Goal: Information Seeking & Learning: Find specific page/section

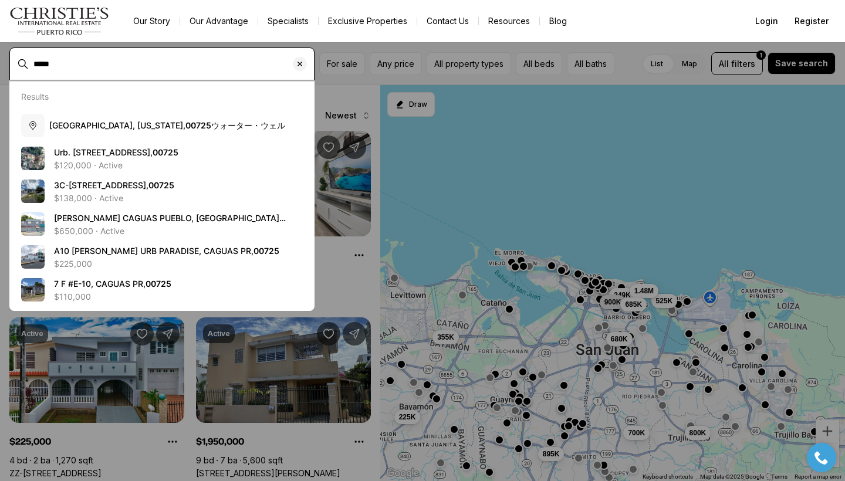
click at [35, 60] on input "*****" at bounding box center [171, 63] width 276 height 9
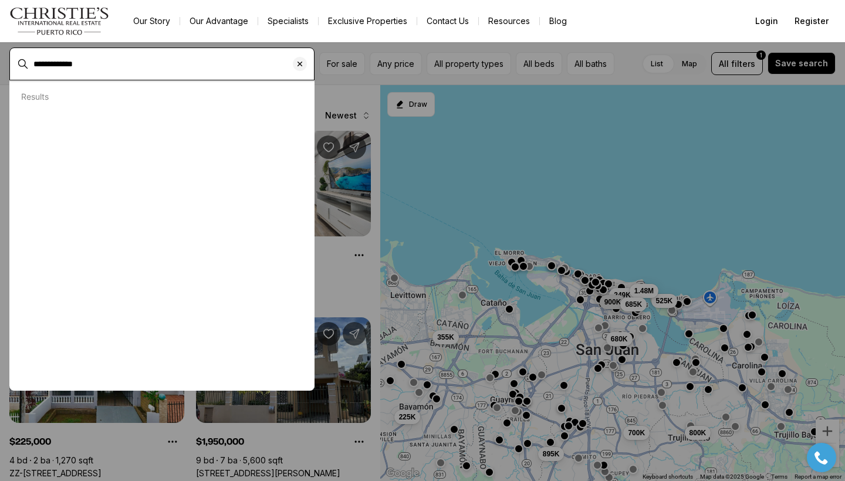
type input "**********"
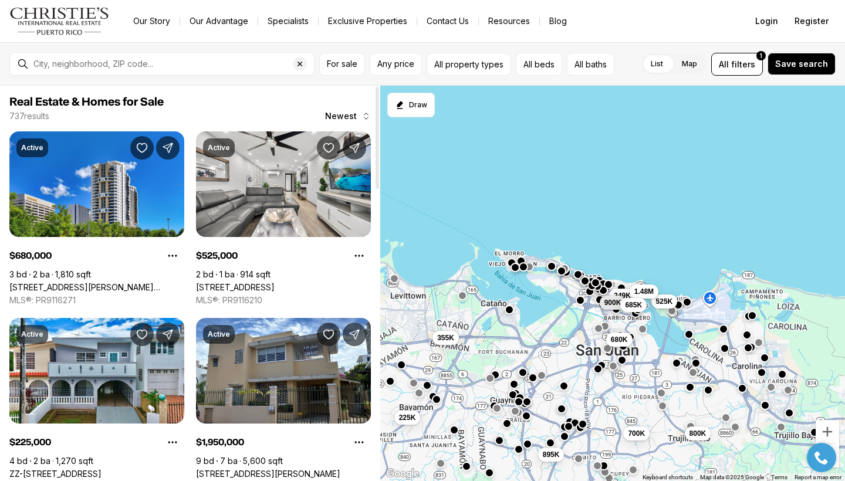
click at [377, 375] on div at bounding box center [377, 284] width 6 height 396
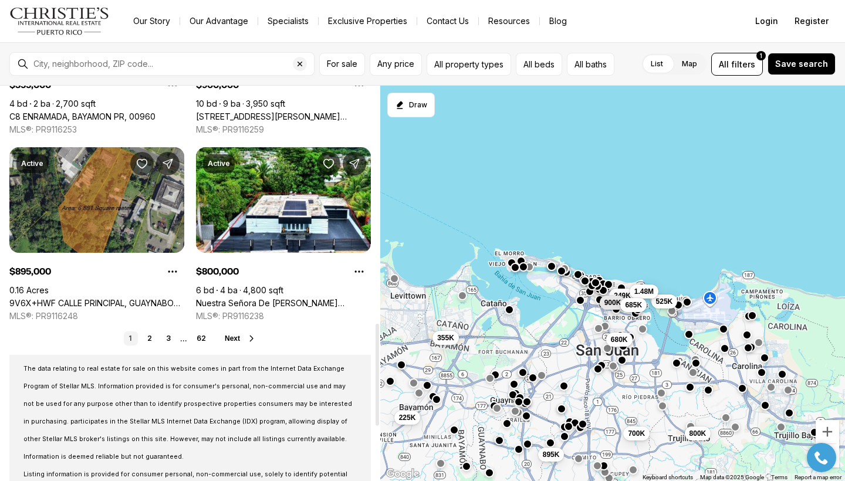
click at [232, 342] on span "Next" at bounding box center [232, 338] width 15 height 8
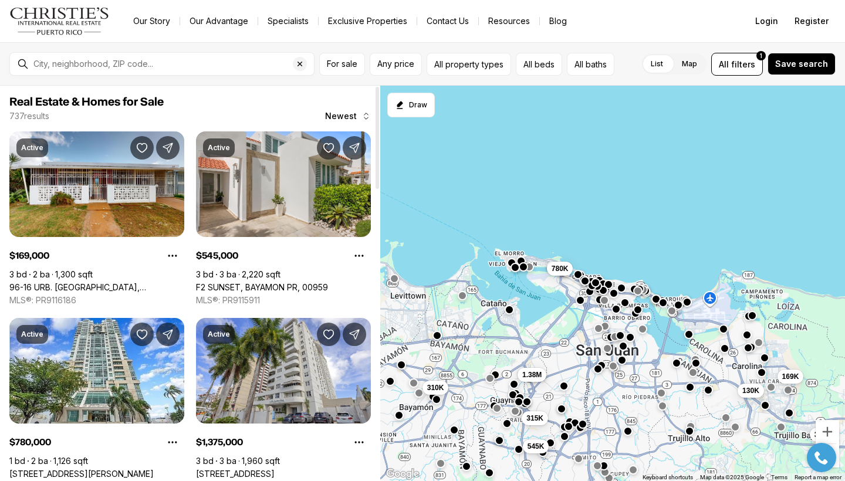
click at [378, 291] on div at bounding box center [377, 284] width 6 height 396
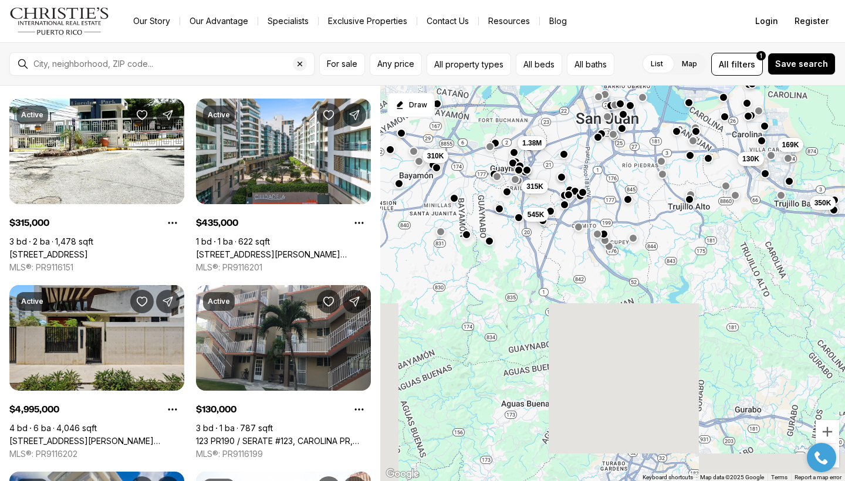
drag, startPoint x: 611, startPoint y: 400, endPoint x: 611, endPoint y: 162, distance: 237.7
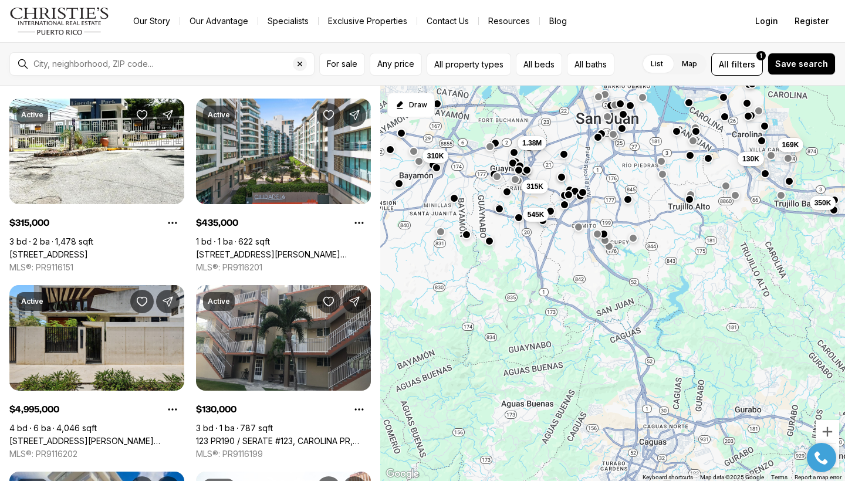
click at [611, 161] on div "169K 130K 350K 310K 315K 545K 780K 1.38M" at bounding box center [612, 284] width 465 height 396
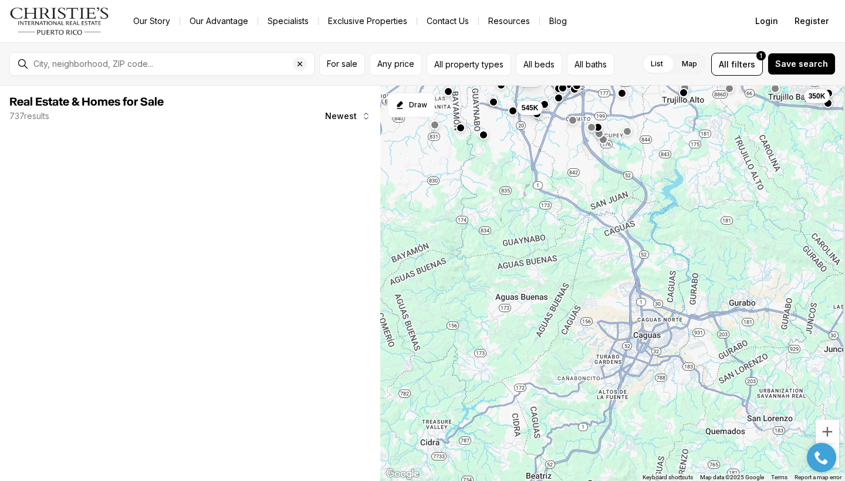
drag, startPoint x: 588, startPoint y: 364, endPoint x: 582, endPoint y: 239, distance: 125.7
click at [582, 239] on div "169K 130K 350K 310K 315K 545K 1.38M" at bounding box center [612, 284] width 465 height 396
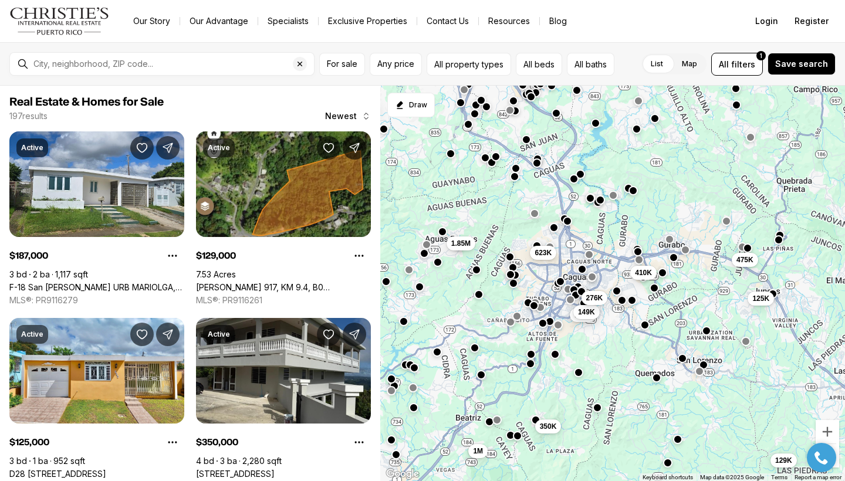
drag, startPoint x: 620, startPoint y: 335, endPoint x: 533, endPoint y: 304, distance: 91.7
click at [535, 304] on div "410K 623K 475K 187K 149K 125K 276K 1.85M 900K 350K 129K 1M" at bounding box center [612, 284] width 465 height 396
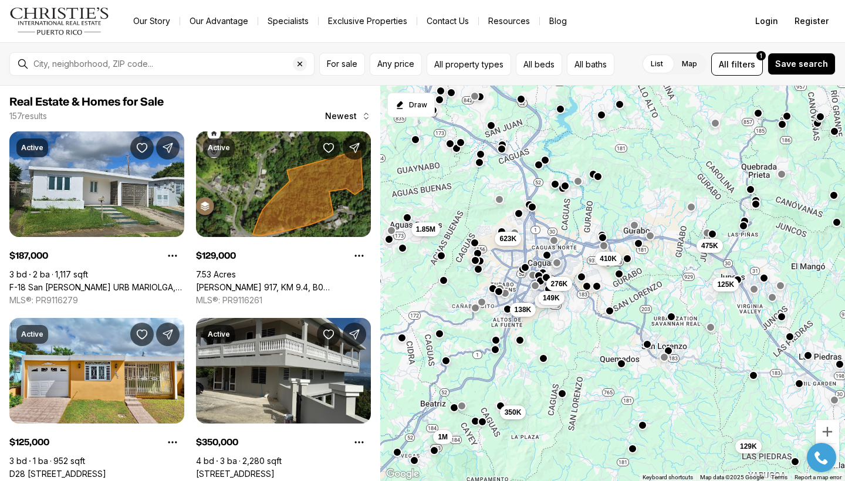
click at [723, 292] on div "125K" at bounding box center [725, 285] width 26 height 14
click at [501, 290] on button "button" at bounding box center [498, 290] width 9 height 9
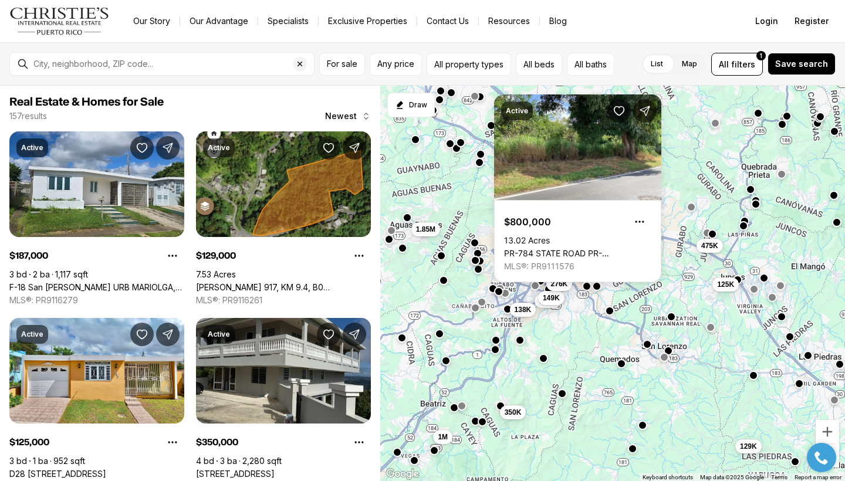
click at [492, 293] on div "410K 623K 475K 187K 149K 125K 276K 1.85M 138K 350K 129K 1M" at bounding box center [612, 284] width 465 height 396
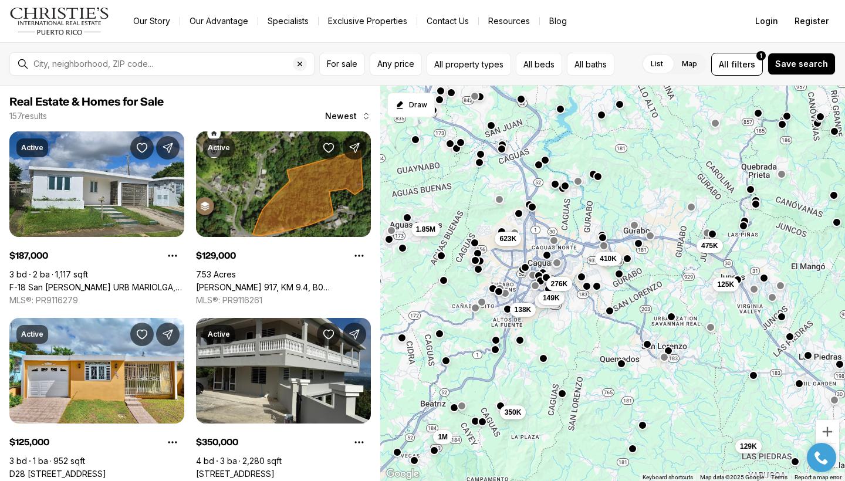
click at [493, 293] on div "410K 623K 475K 187K 149K 125K 276K 1.85M 138K 350K 129K 1M" at bounding box center [612, 284] width 465 height 396
click at [481, 275] on div "410K 623K 475K 187K 149K 125K 276K 1.85M 138K 350K 129K 1M" at bounding box center [612, 284] width 465 height 396
click at [479, 271] on button "button" at bounding box center [478, 267] width 9 height 9
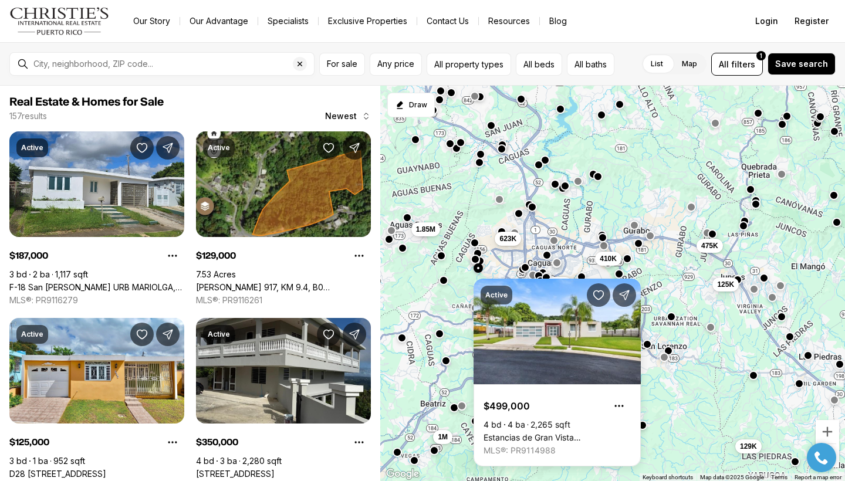
click at [475, 259] on button "button" at bounding box center [475, 259] width 9 height 9
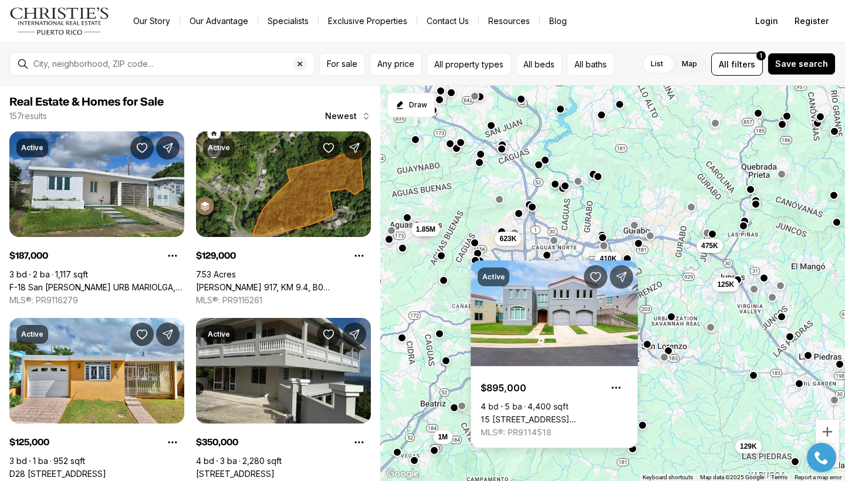
click at [648, 387] on div "410K 623K 475K 187K 149K 125K 276K 1.85M 138K 350K 129K 1M" at bounding box center [612, 284] width 465 height 396
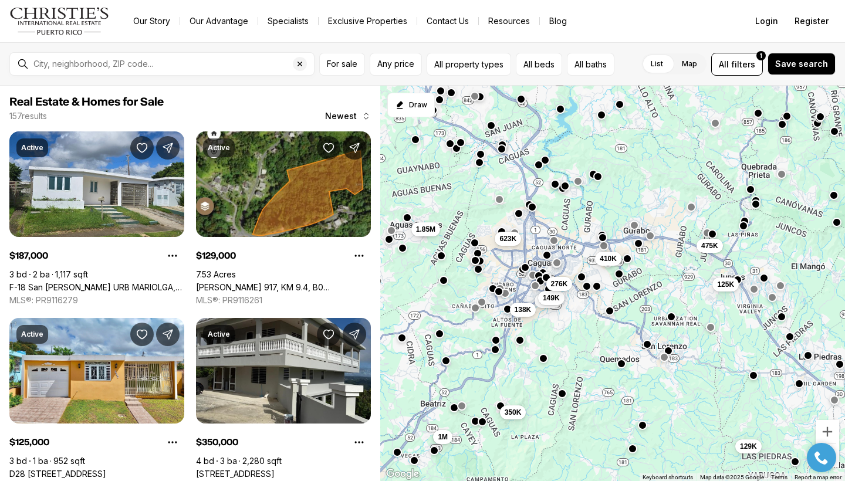
click at [556, 248] on div "410K 623K 475K 187K 149K 125K 276K 1.85M 138K 350K 129K 1M" at bounding box center [612, 284] width 465 height 396
click at [556, 239] on button "button" at bounding box center [553, 238] width 9 height 9
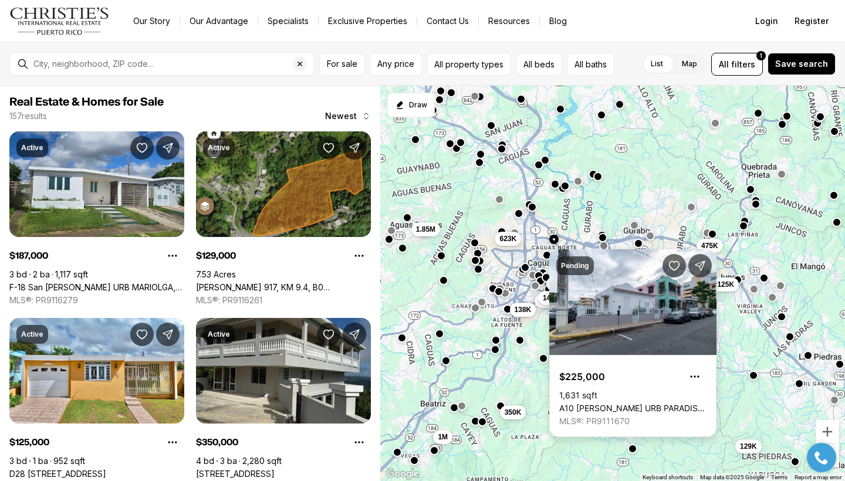
click at [615, 403] on link "A10 [PERSON_NAME] URB PARADISE, CAGUAS PR, 00725" at bounding box center [632, 408] width 147 height 11
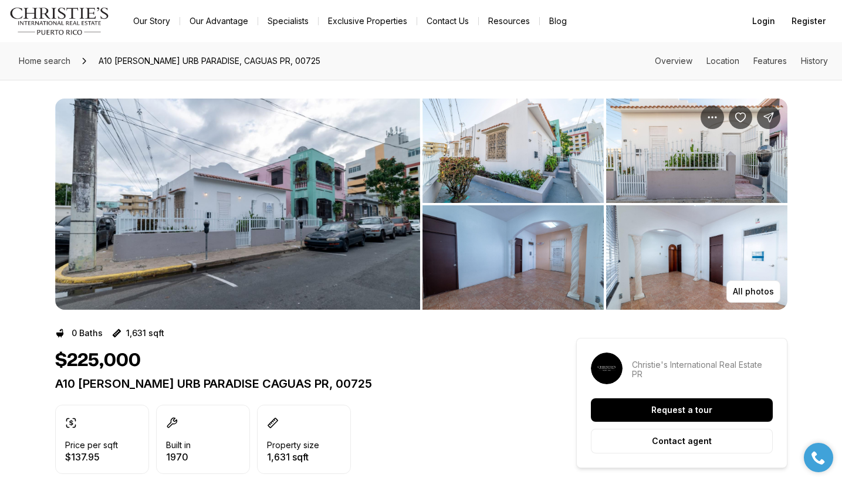
drag, startPoint x: 218, startPoint y: 218, endPoint x: 113, endPoint y: 177, distance: 113.0
drag, startPoint x: 279, startPoint y: 218, endPoint x: 183, endPoint y: 184, distance: 101.5
click at [497, 168] on img "View image gallery" at bounding box center [512, 151] width 181 height 104
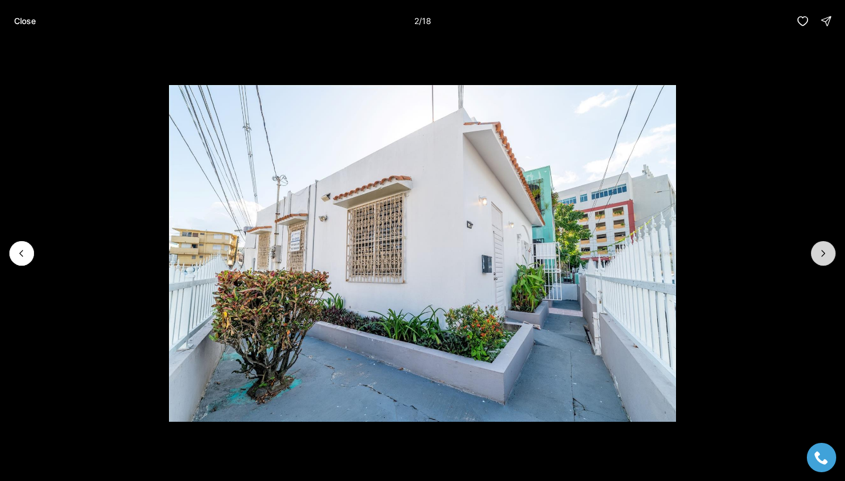
click at [819, 255] on icon "Next slide" at bounding box center [823, 254] width 12 height 12
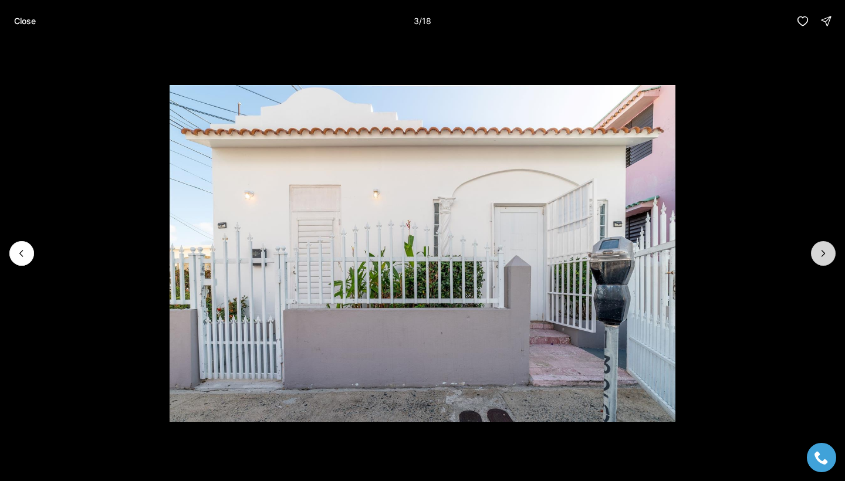
click at [819, 255] on icon "Next slide" at bounding box center [823, 254] width 12 height 12
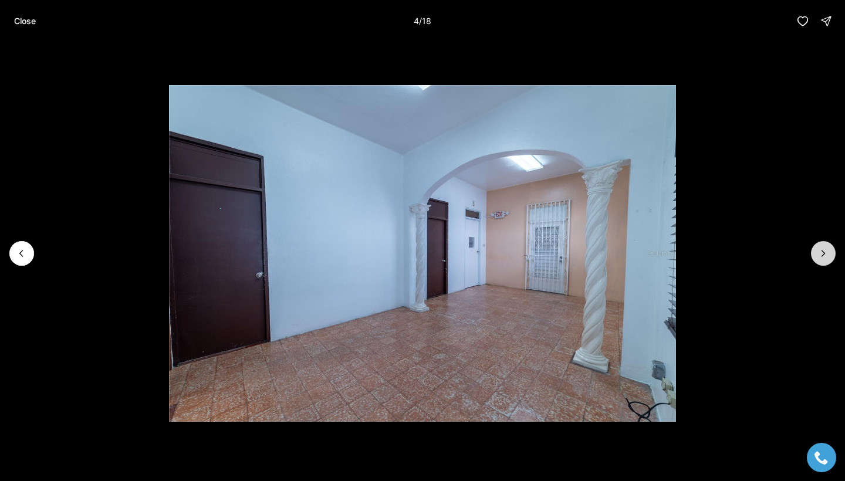
click at [819, 256] on icon "Next slide" at bounding box center [823, 254] width 12 height 12
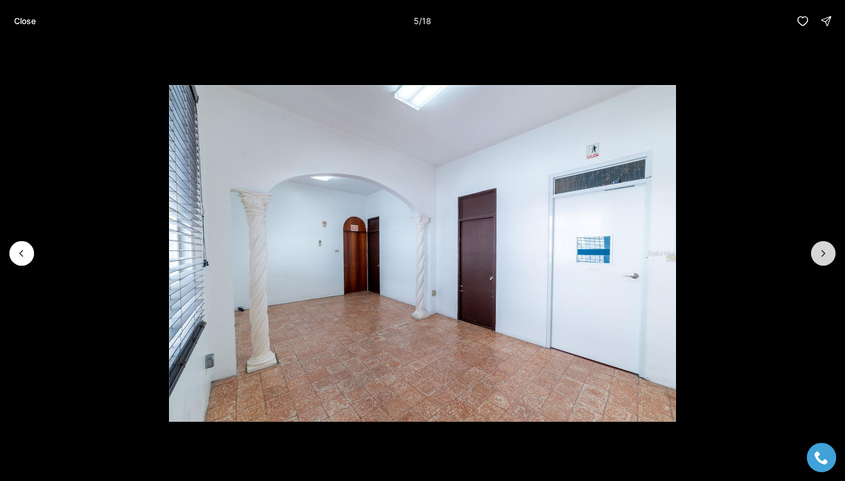
click at [819, 256] on icon "Next slide" at bounding box center [823, 254] width 12 height 12
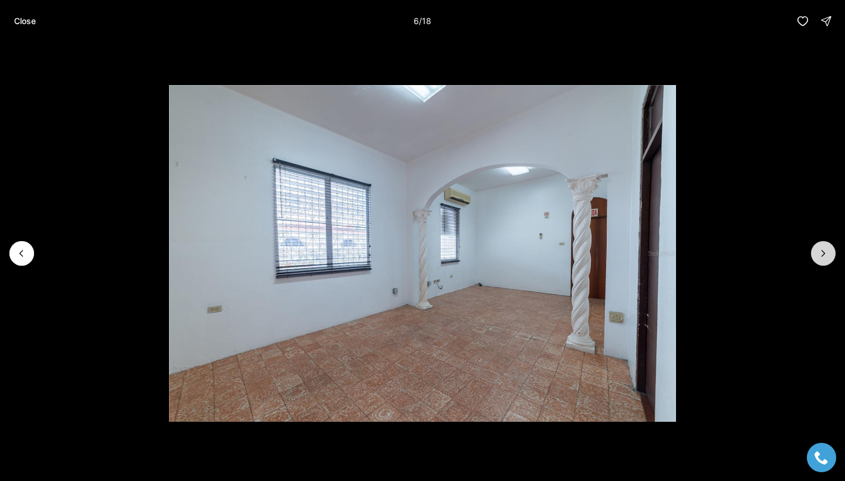
click at [819, 256] on icon "Next slide" at bounding box center [823, 254] width 12 height 12
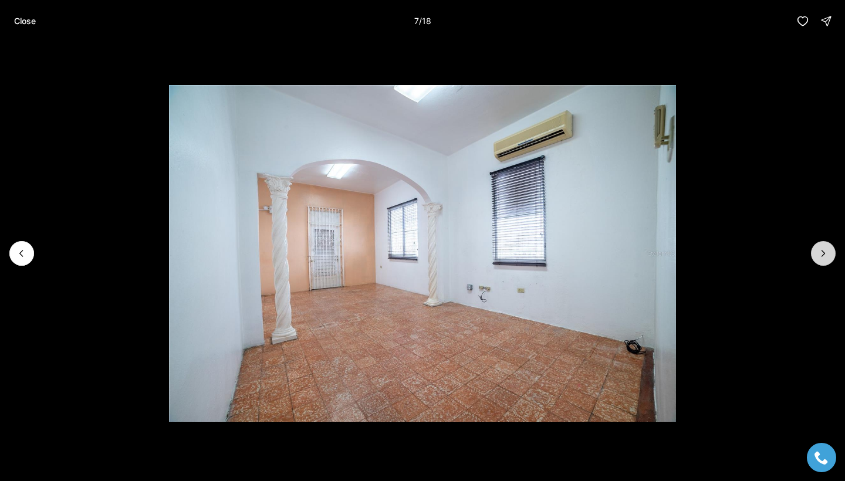
click at [819, 256] on icon "Next slide" at bounding box center [823, 254] width 12 height 12
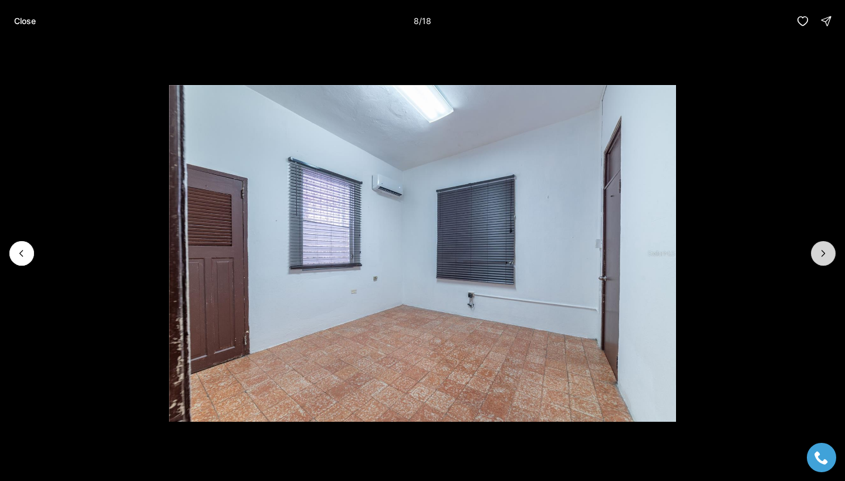
click at [819, 256] on icon "Next slide" at bounding box center [823, 254] width 12 height 12
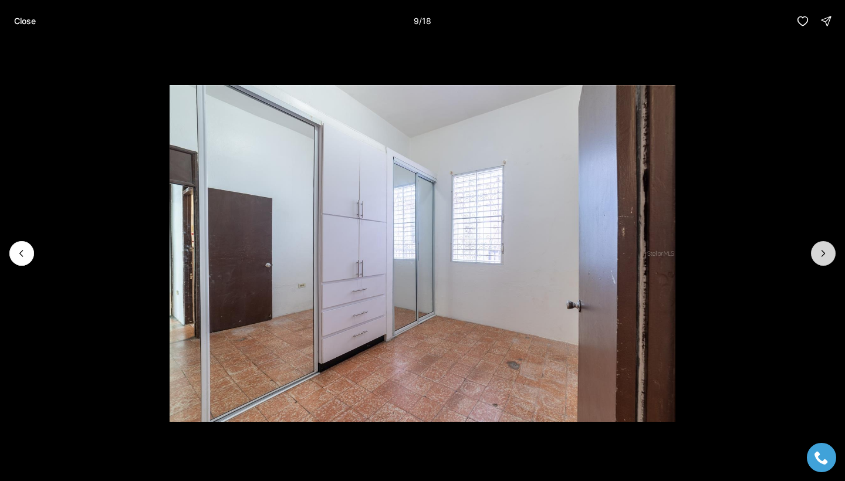
click at [819, 256] on icon "Next slide" at bounding box center [823, 254] width 12 height 12
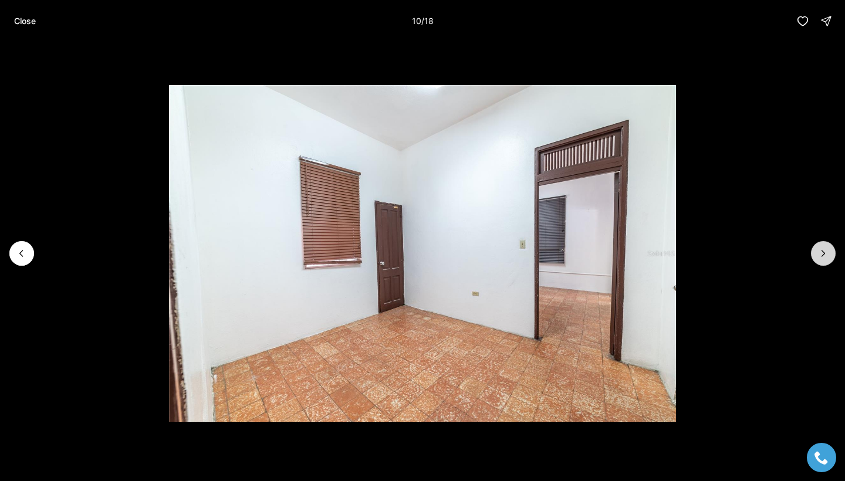
click at [819, 256] on icon "Next slide" at bounding box center [823, 254] width 12 height 12
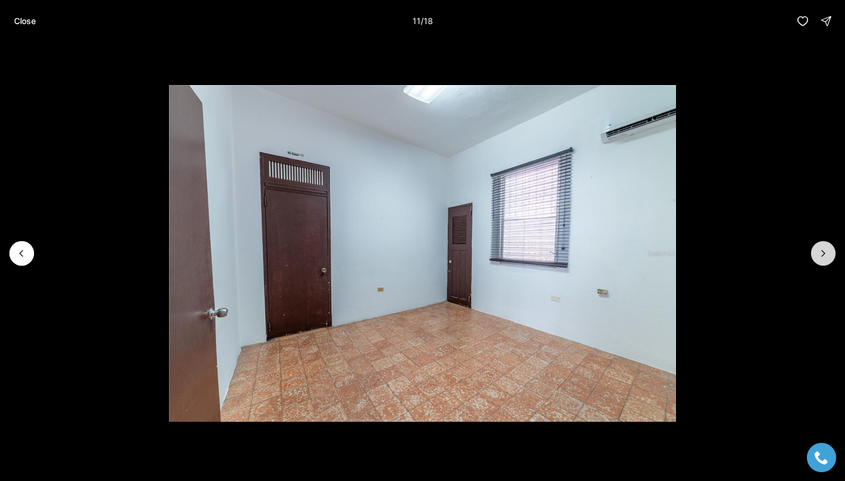
click at [818, 256] on icon "Next slide" at bounding box center [823, 254] width 12 height 12
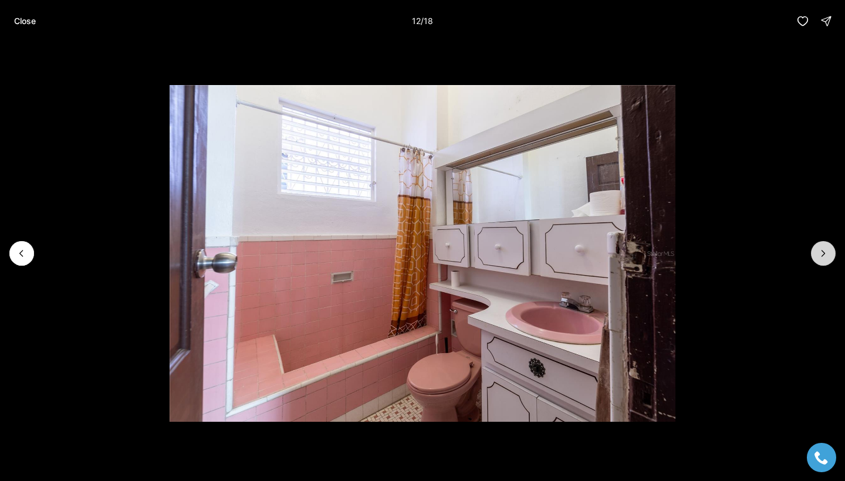
click at [818, 256] on icon "Next slide" at bounding box center [823, 254] width 12 height 12
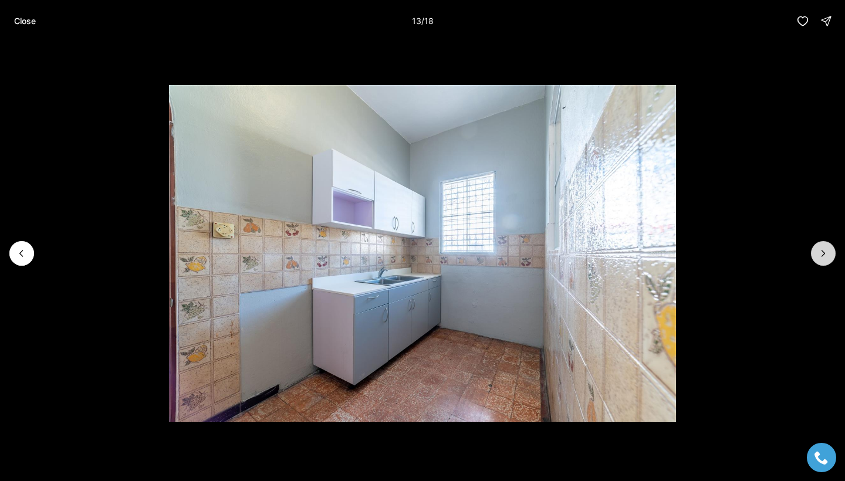
click at [817, 256] on icon "Next slide" at bounding box center [823, 254] width 12 height 12
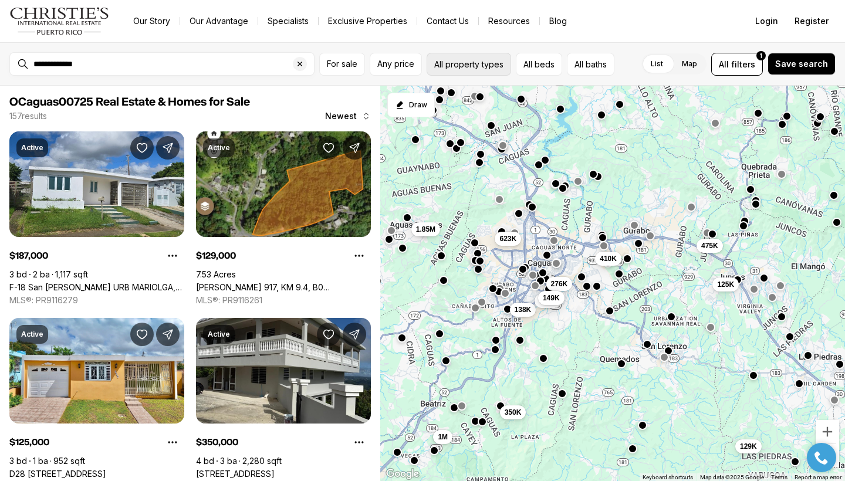
click at [482, 65] on button "All property types" at bounding box center [469, 64] width 84 height 23
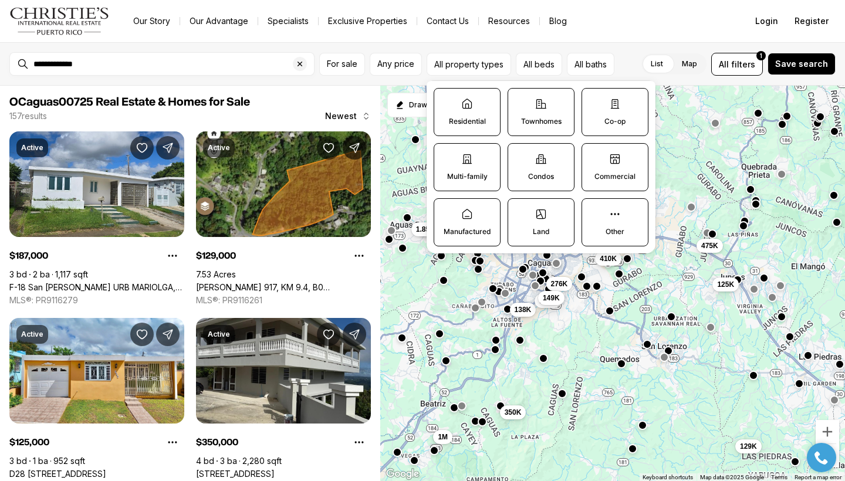
click at [455, 109] on label "Residential" at bounding box center [467, 112] width 67 height 48
click at [446, 100] on button "Residential" at bounding box center [440, 95] width 12 height 12
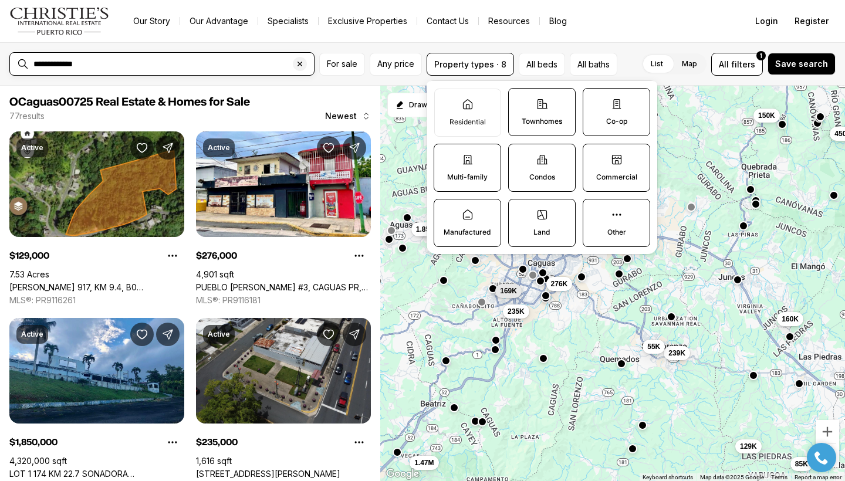
click at [41, 64] on input "**********" at bounding box center [171, 63] width 276 height 9
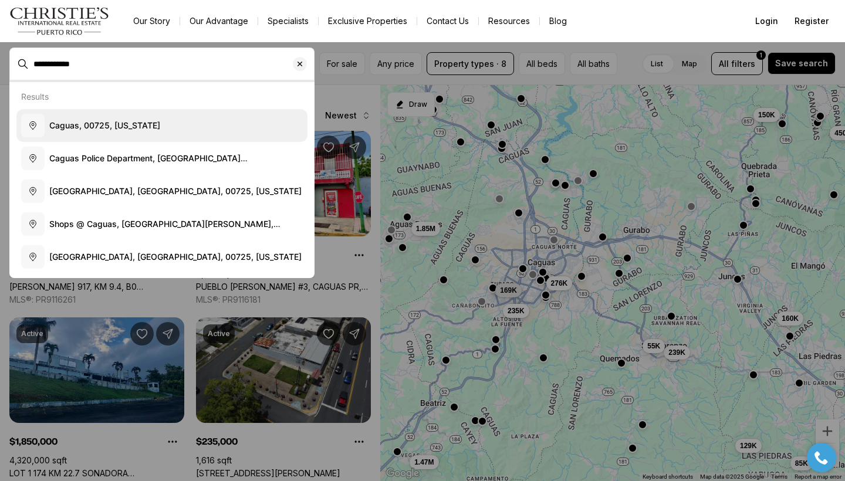
click at [143, 129] on span "Caguas, 00725, Puerto Rico" at bounding box center [104, 125] width 111 height 10
type input "**********"
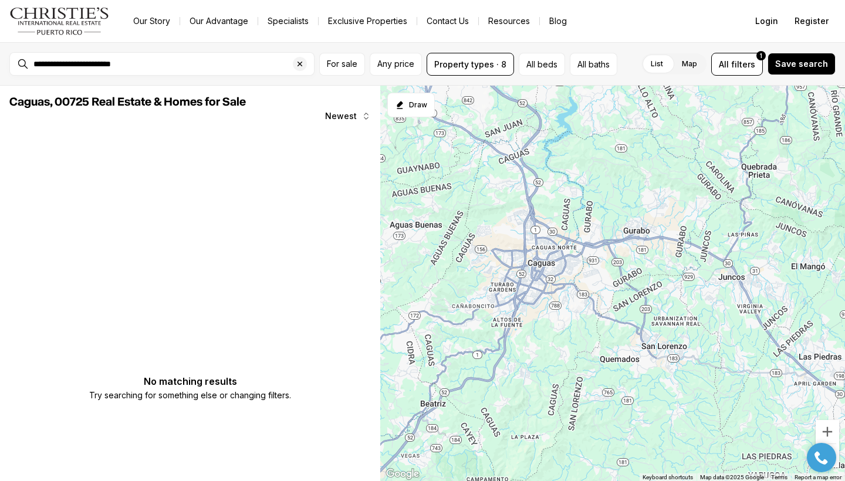
click at [517, 325] on div at bounding box center [612, 284] width 465 height 396
